Goal: Navigation & Orientation: Find specific page/section

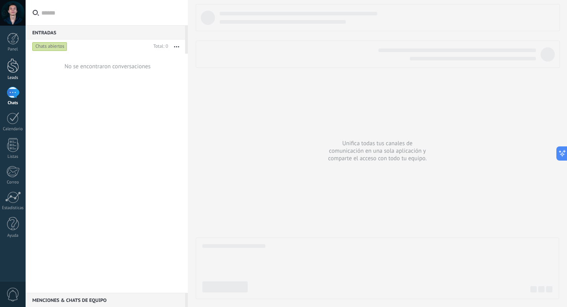
click at [13, 68] on div at bounding box center [13, 65] width 12 height 15
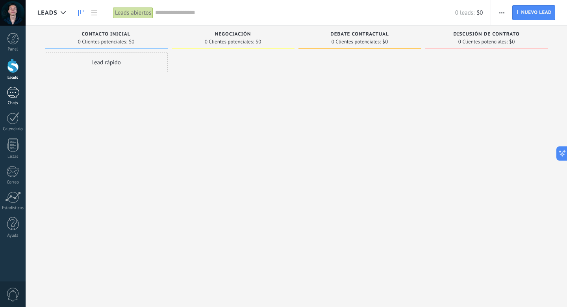
click at [18, 91] on div at bounding box center [13, 92] width 13 height 11
